Goal: Task Accomplishment & Management: Manage account settings

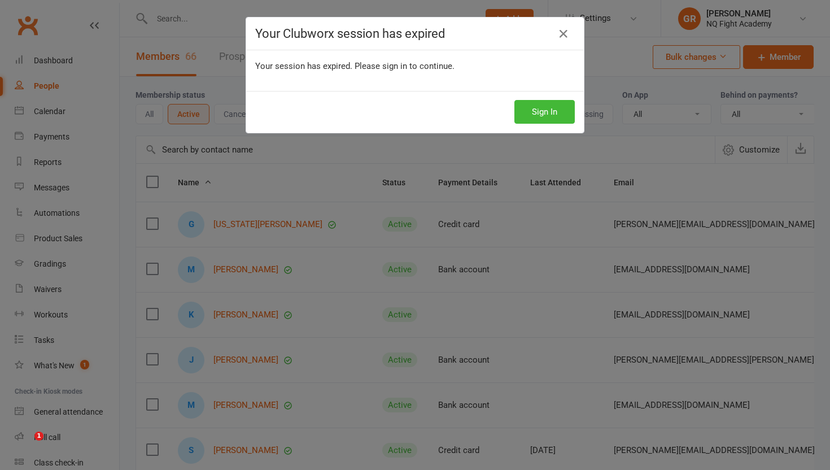
select select "100"
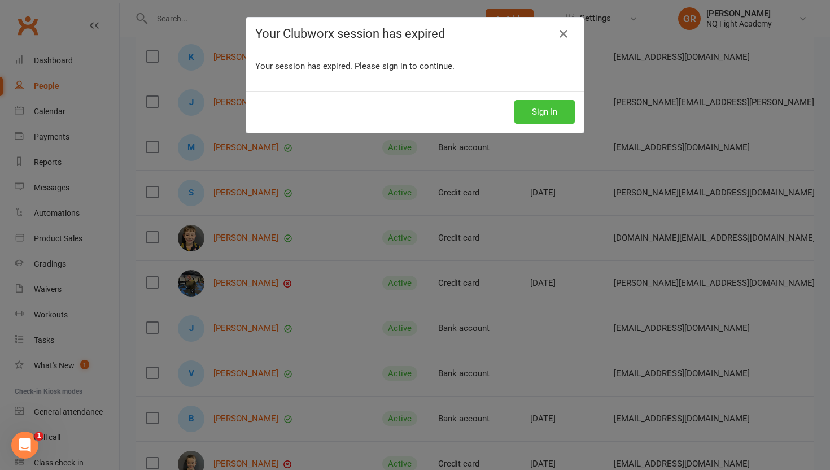
click at [538, 114] on button "Sign In" at bounding box center [545, 112] width 60 height 24
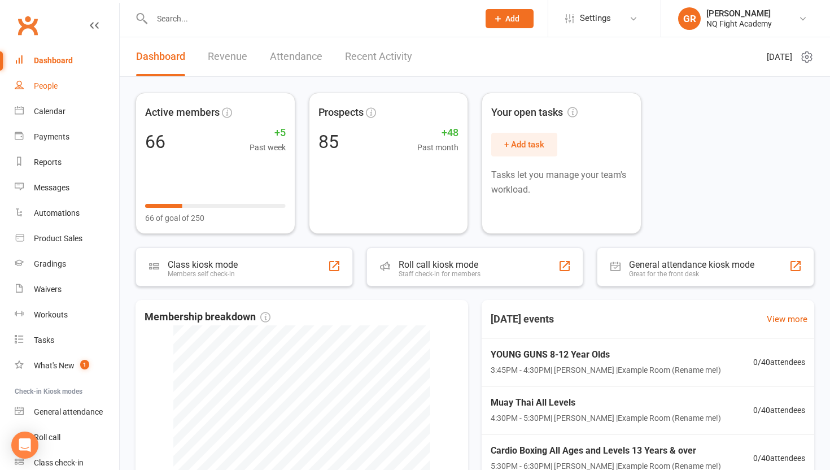
click at [58, 87] on link "People" at bounding box center [67, 85] width 104 height 25
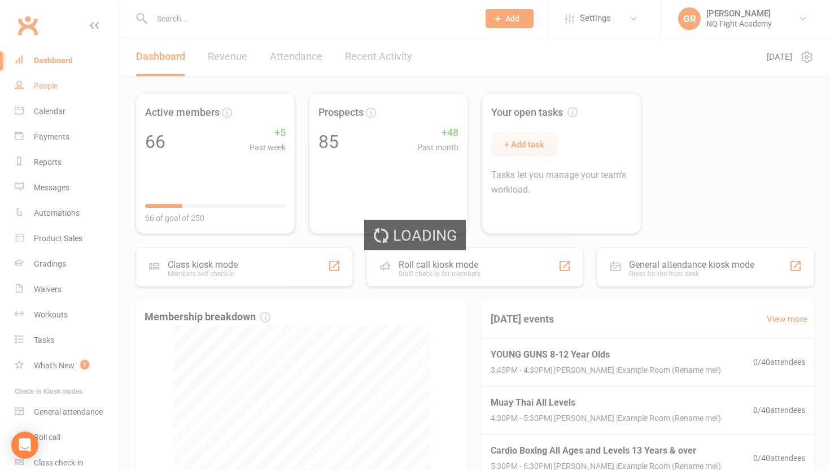
select select "100"
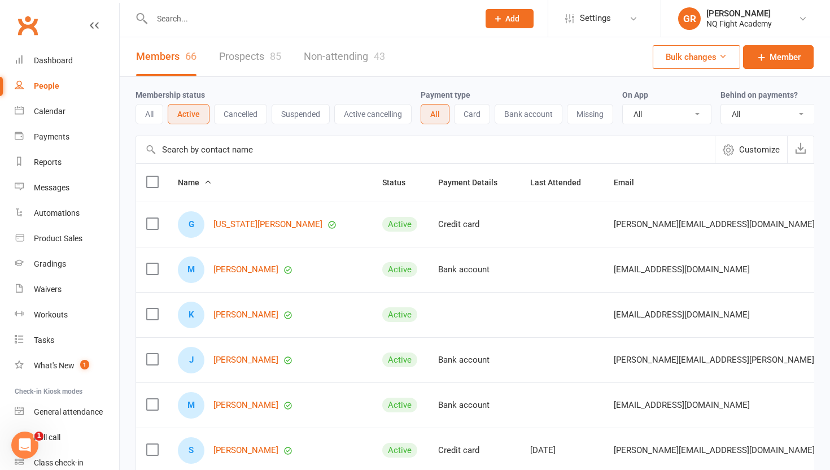
click at [214, 12] on input "text" at bounding box center [310, 19] width 323 height 16
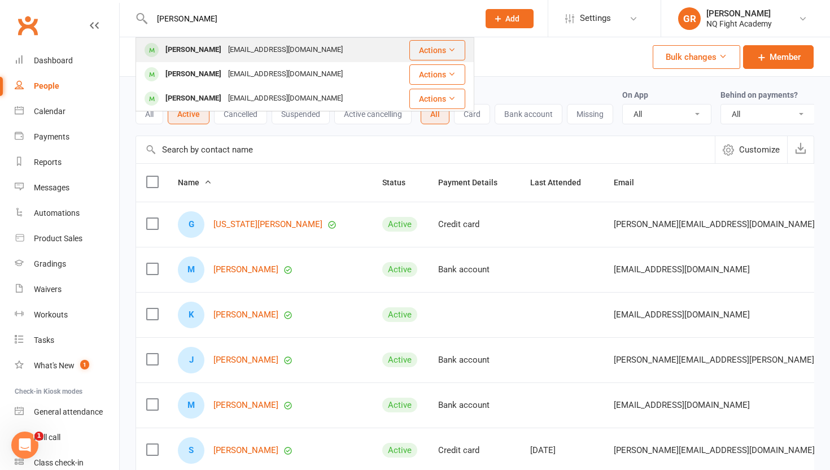
type input "donna"
click at [206, 44] on div "[PERSON_NAME]" at bounding box center [193, 50] width 63 height 16
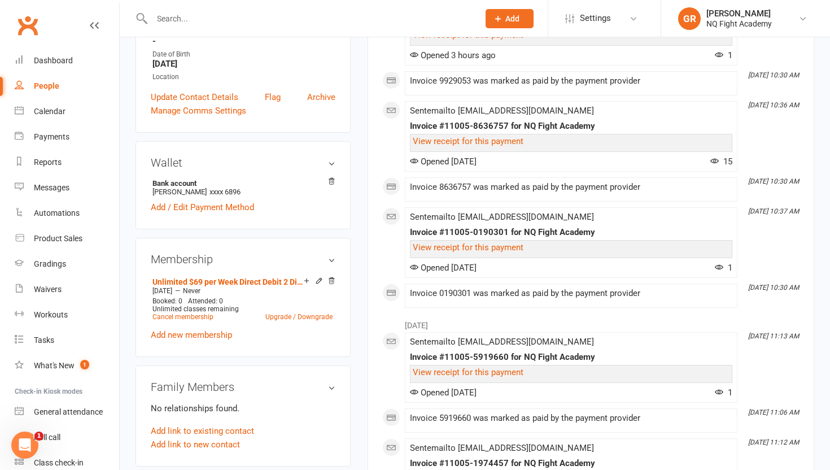
scroll to position [240, 0]
click at [317, 278] on icon at bounding box center [319, 280] width 8 height 8
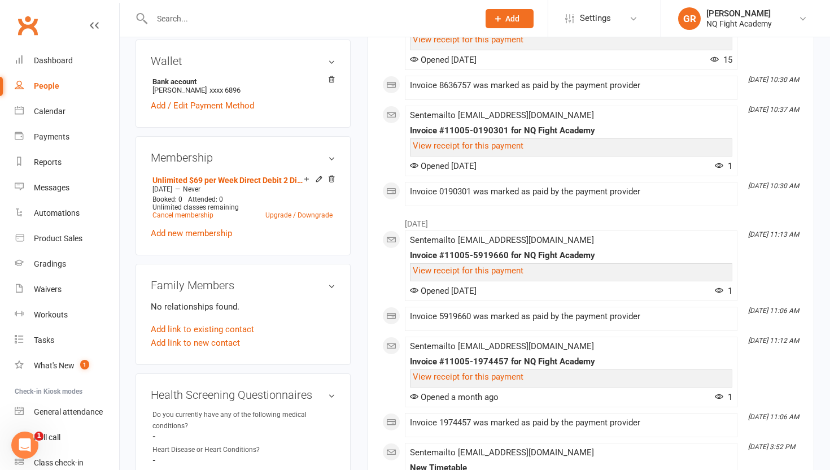
scroll to position [330, 0]
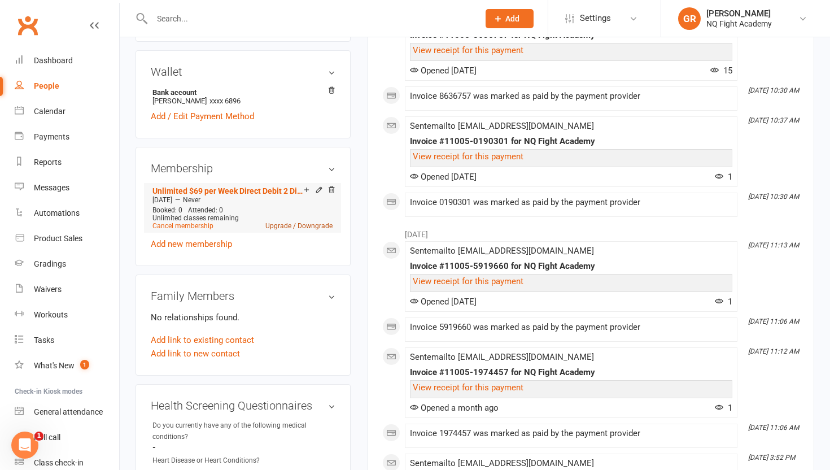
click at [318, 225] on link "Upgrade / Downgrade" at bounding box center [298, 226] width 67 height 8
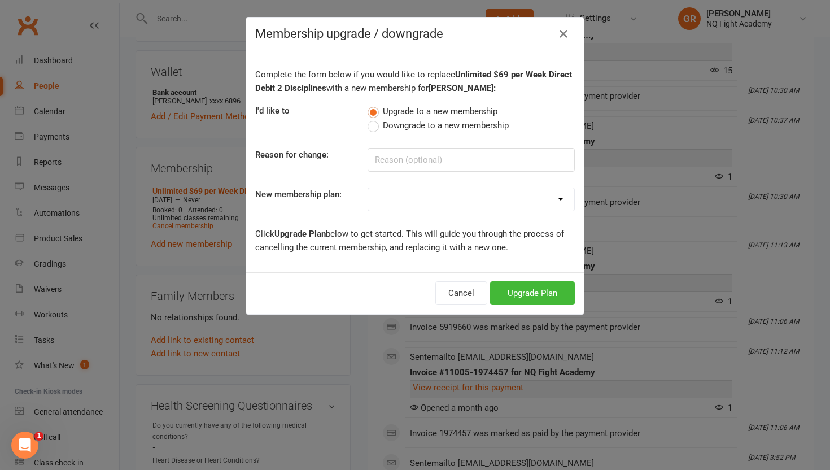
click at [377, 125] on label "Downgrade to a new membership" at bounding box center [438, 126] width 141 height 14
click at [375, 119] on input "Downgrade to a new membership" at bounding box center [371, 119] width 7 height 0
click at [402, 161] on input at bounding box center [471, 160] width 207 height 24
click at [387, 165] on input "Jus Boxing" at bounding box center [471, 160] width 207 height 24
click at [441, 162] on input "Just Boxing" at bounding box center [471, 160] width 207 height 24
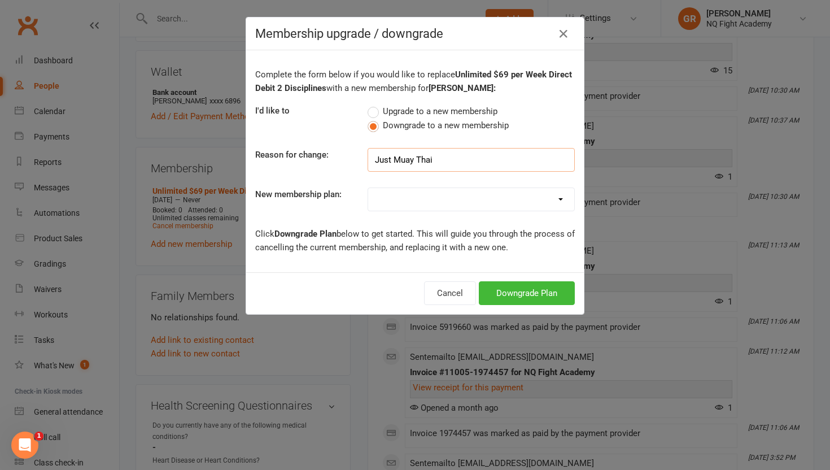
type input "Just Muay Thai"
click at [437, 201] on select "Casual $25 Tap or Cash 2 Classes $35 per Week Direct Debit 3 Classes $49 per We…" at bounding box center [471, 199] width 206 height 23
select select "3"
click at [507, 286] on button "Downgrade Plan" at bounding box center [527, 293] width 96 height 24
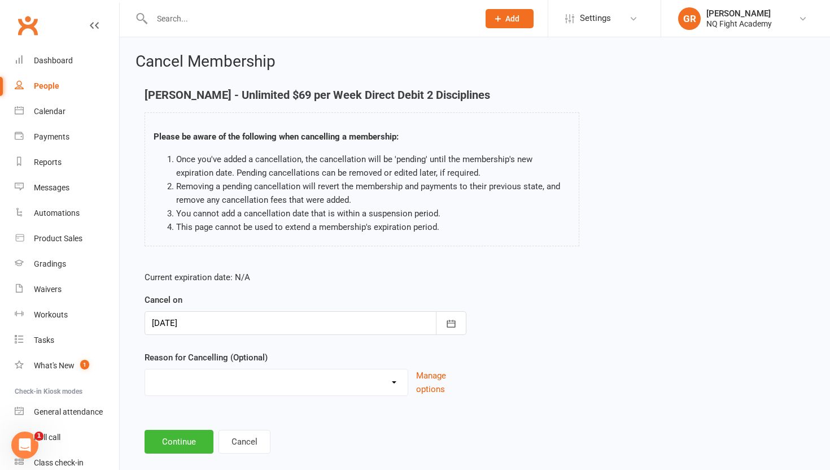
scroll to position [18, 0]
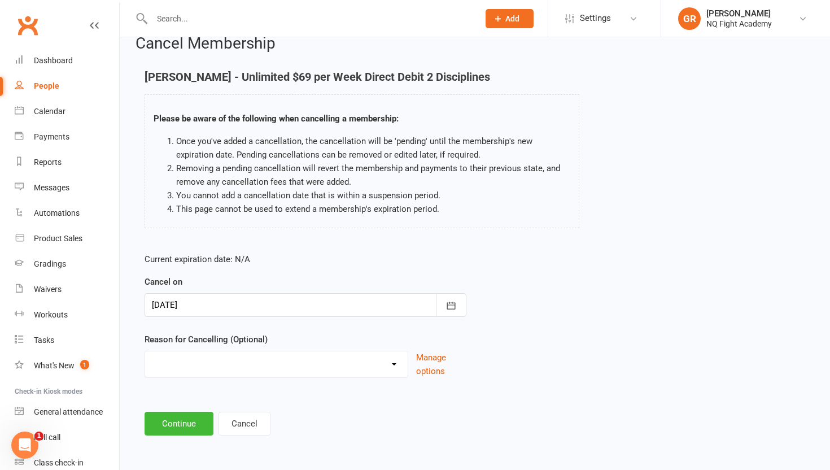
click at [272, 370] on select "Holiday Injury Other reason" at bounding box center [276, 362] width 263 height 23
click at [231, 308] on div at bounding box center [306, 305] width 322 height 24
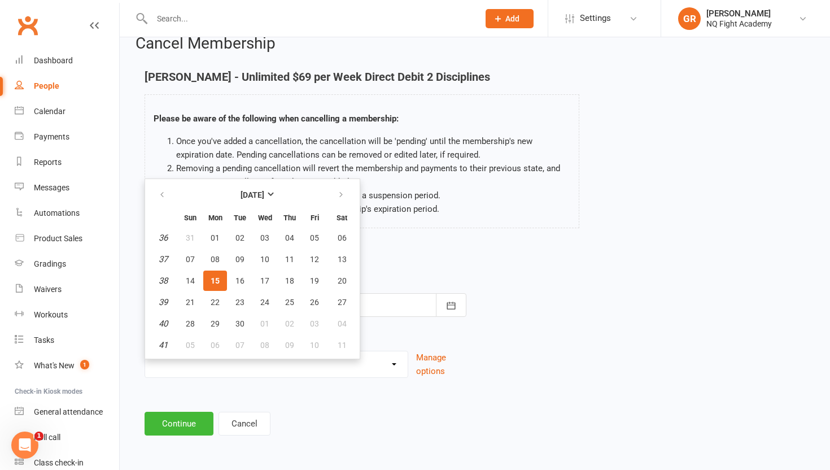
click at [218, 273] on button "15" at bounding box center [215, 281] width 24 height 20
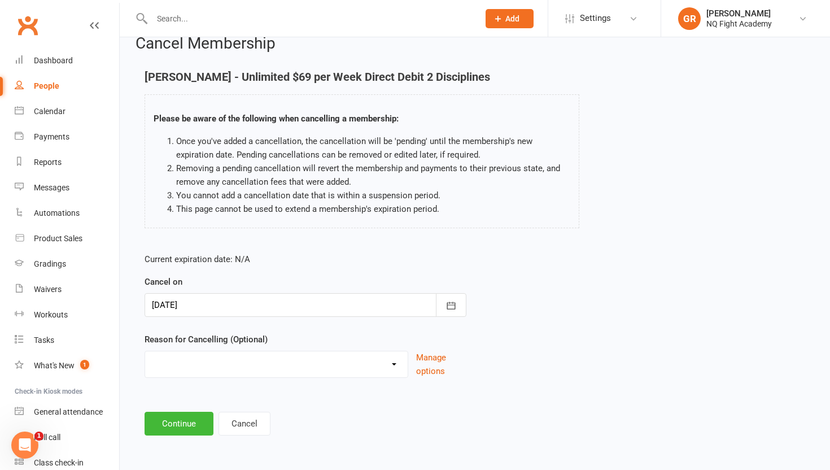
click at [220, 325] on form "Current expiration date: N/A Cancel on 15 Sep 2025 September 2025 Sun Mon Tue W…" at bounding box center [306, 314] width 322 height 125
click at [349, 356] on select "Holiday Injury Other reason" at bounding box center [276, 362] width 263 height 23
click at [175, 416] on button "Continue" at bounding box center [179, 424] width 69 height 24
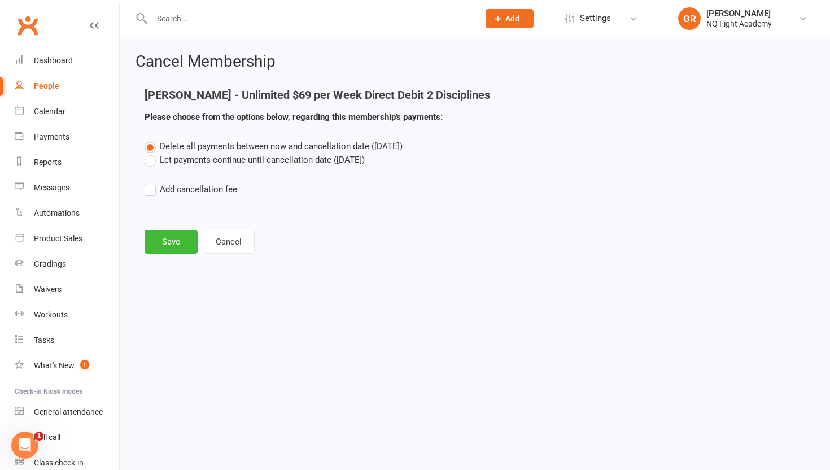
click at [150, 162] on label "Let payments continue until cancellation date (Sep 15, 2025)" at bounding box center [255, 160] width 220 height 14
click at [150, 153] on input "Let payments continue until cancellation date (Sep 15, 2025)" at bounding box center [148, 153] width 7 height 0
click at [182, 243] on button "Save" at bounding box center [171, 242] width 53 height 24
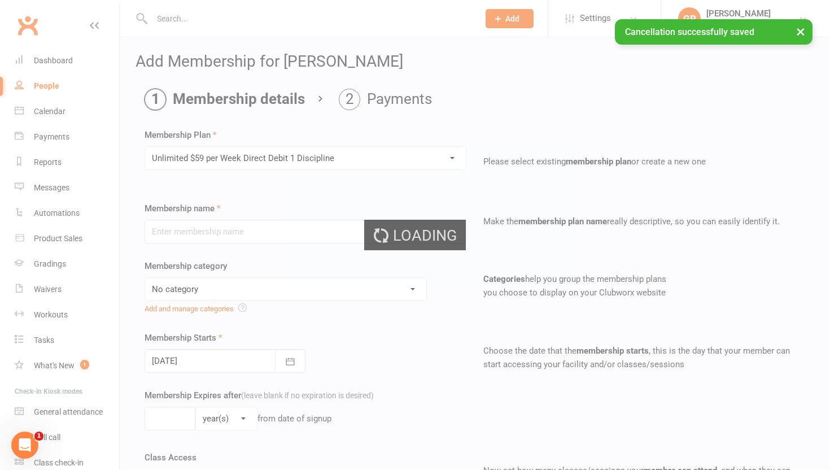
type input "Unlimited $59 per Week Direct Debit 1 Discipline"
select select "10"
type input "0"
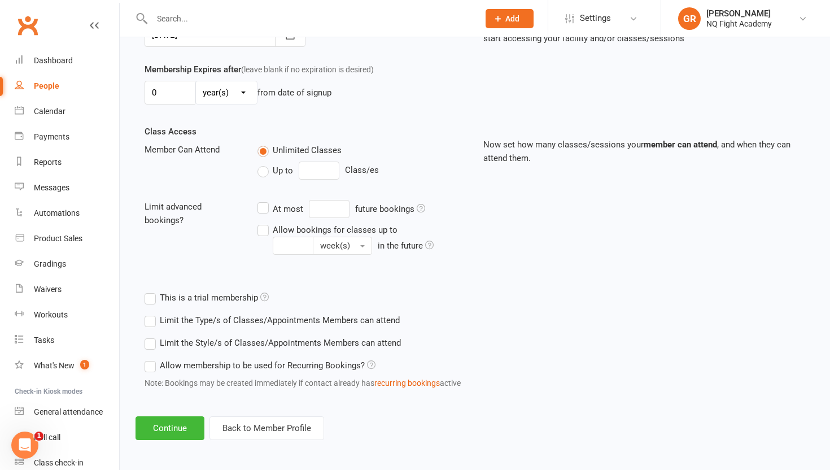
scroll to position [328, 0]
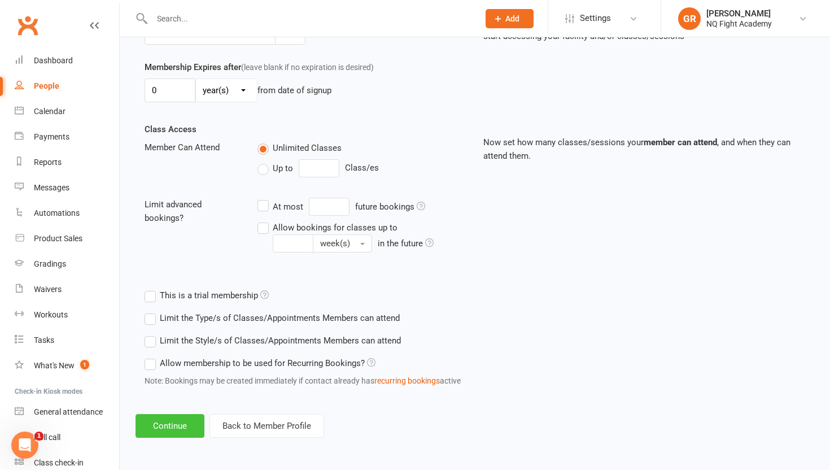
click at [153, 417] on button "Continue" at bounding box center [170, 426] width 69 height 24
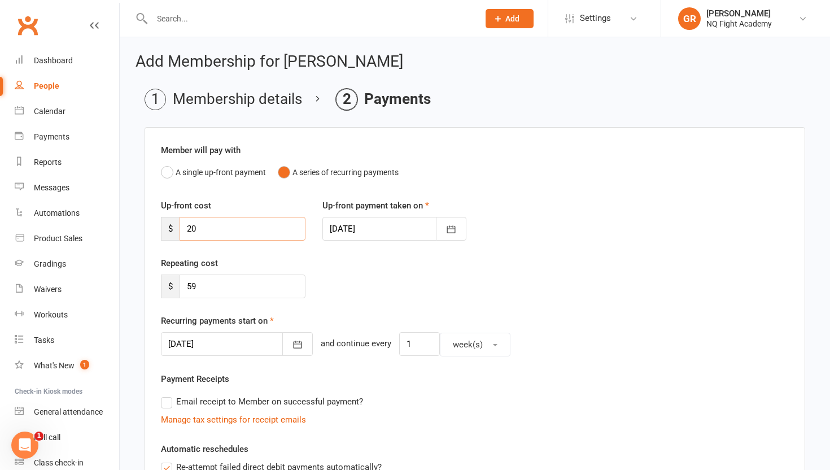
click at [206, 227] on input "20" at bounding box center [243, 229] width 126 height 24
type input "2"
type input "0"
click at [345, 261] on div "Repeating cost $ 59" at bounding box center [474, 285] width 645 height 58
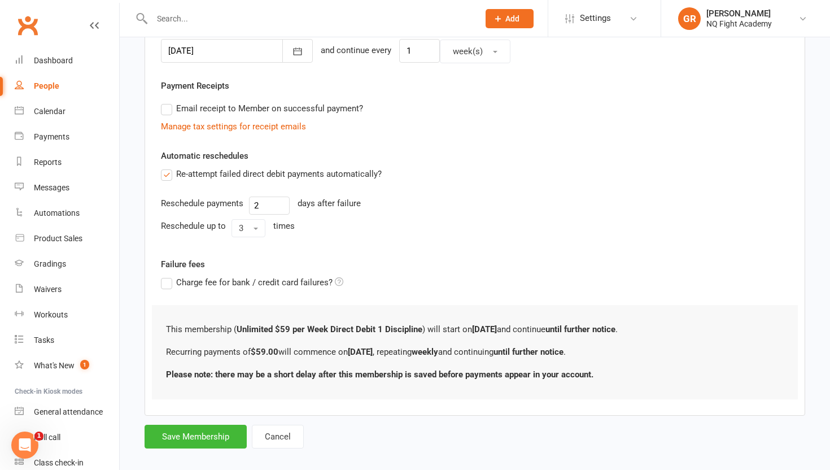
scroll to position [306, 0]
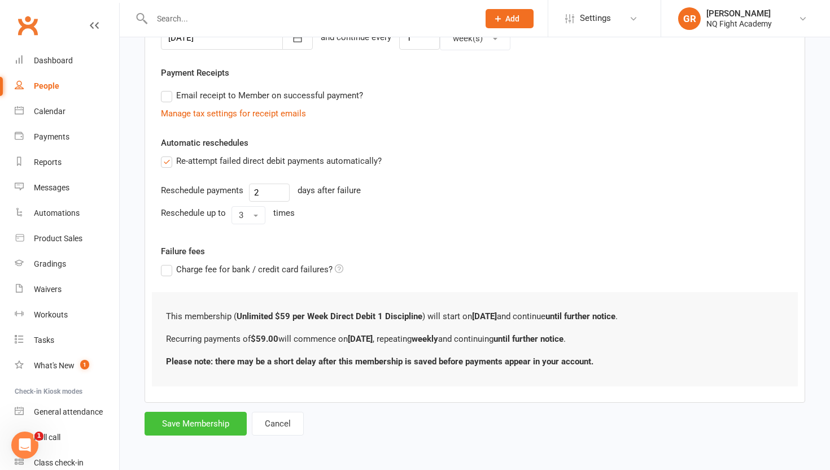
click at [178, 422] on button "Save Membership" at bounding box center [196, 424] width 102 height 24
